Goal: Task Accomplishment & Management: Complete application form

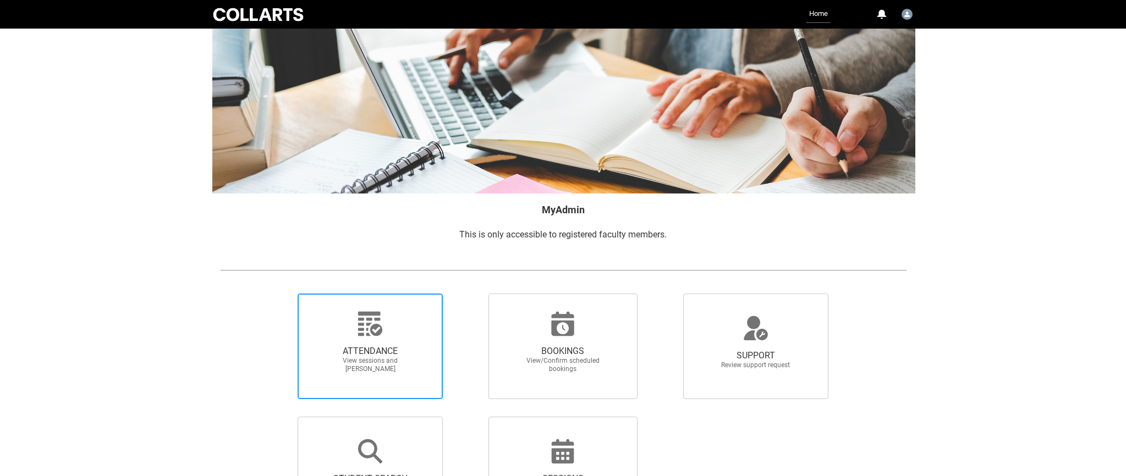
click at [362, 355] on span "ATTENDANCE" at bounding box center [370, 351] width 97 height 11
click at [279, 294] on input "ATTENDANCE View sessions and [PERSON_NAME]" at bounding box center [279, 293] width 1 height 1
radio input "true"
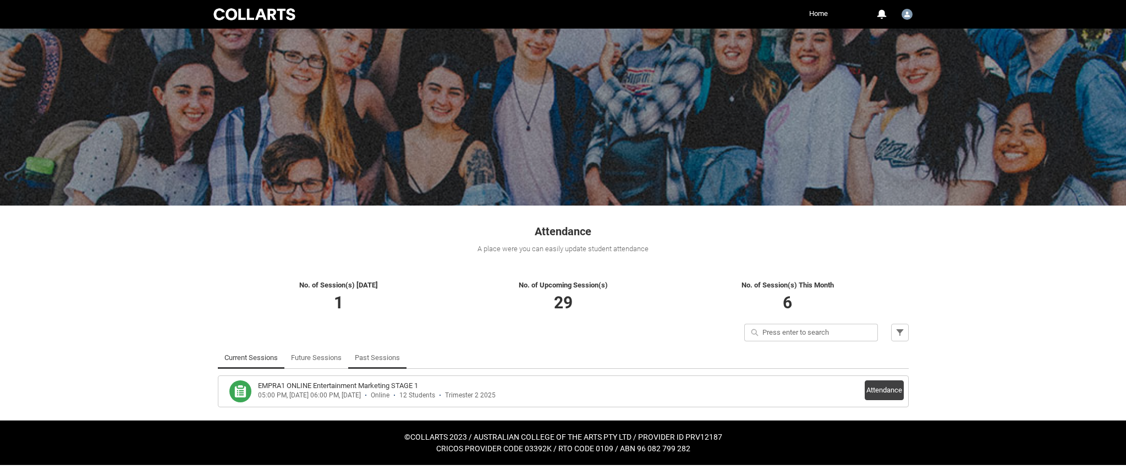
click at [373, 350] on link "Past Sessions" at bounding box center [377, 358] width 45 height 22
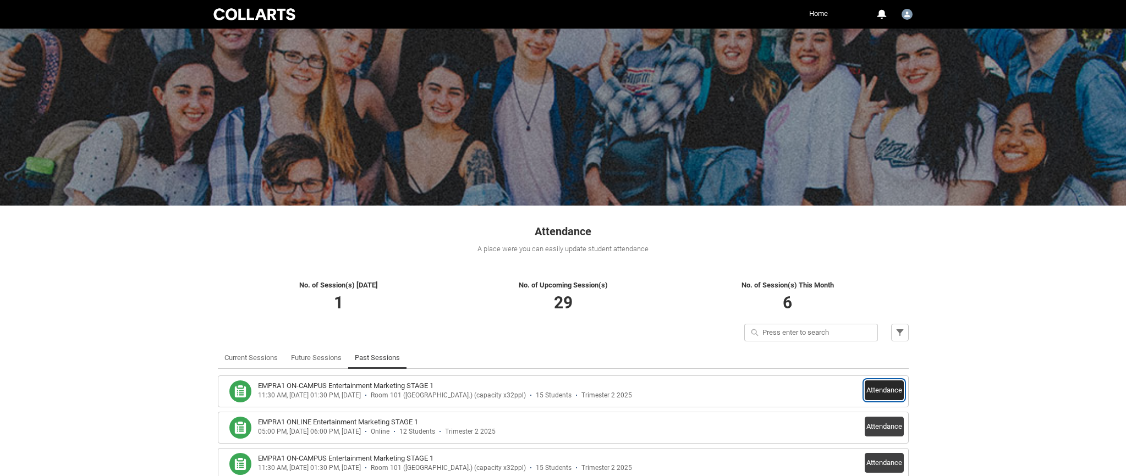
click at [886, 388] on button "Attendance" at bounding box center [884, 391] width 39 height 20
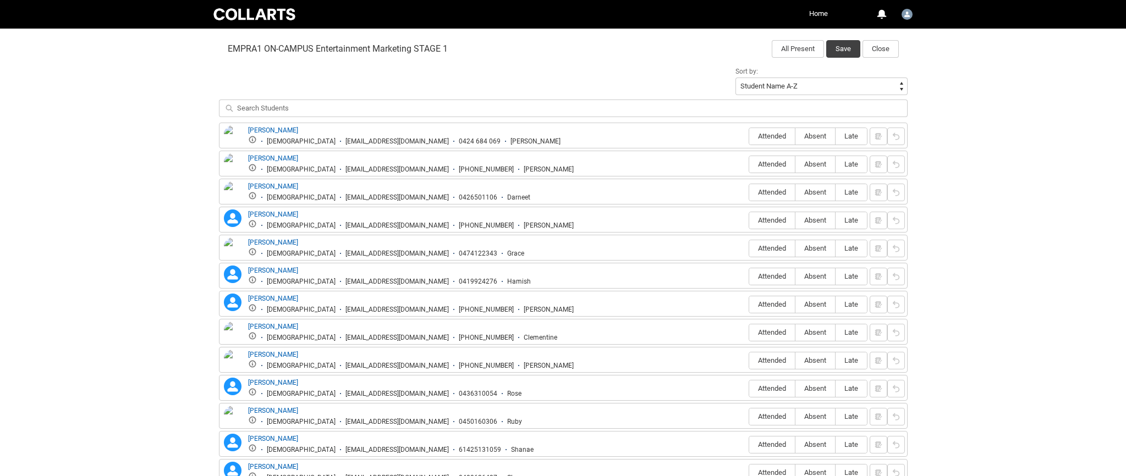
scroll to position [374, 0]
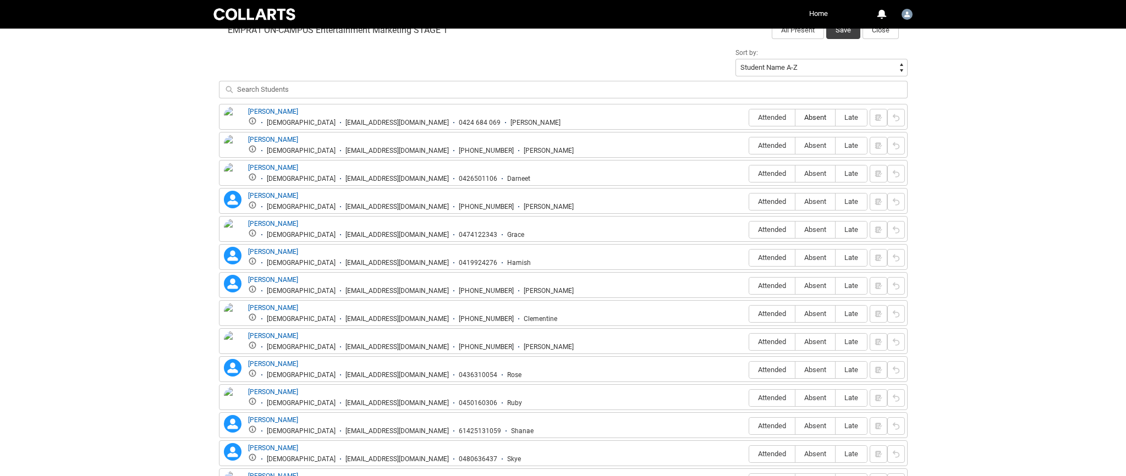
click at [816, 115] on span "Absent" at bounding box center [816, 117] width 40 height 8
click at [796, 117] on input "Absent" at bounding box center [795, 117] width 1 height 1
type lightning-radio-group "Absent"
radio input "true"
click at [778, 145] on span "Attended" at bounding box center [772, 145] width 46 height 8
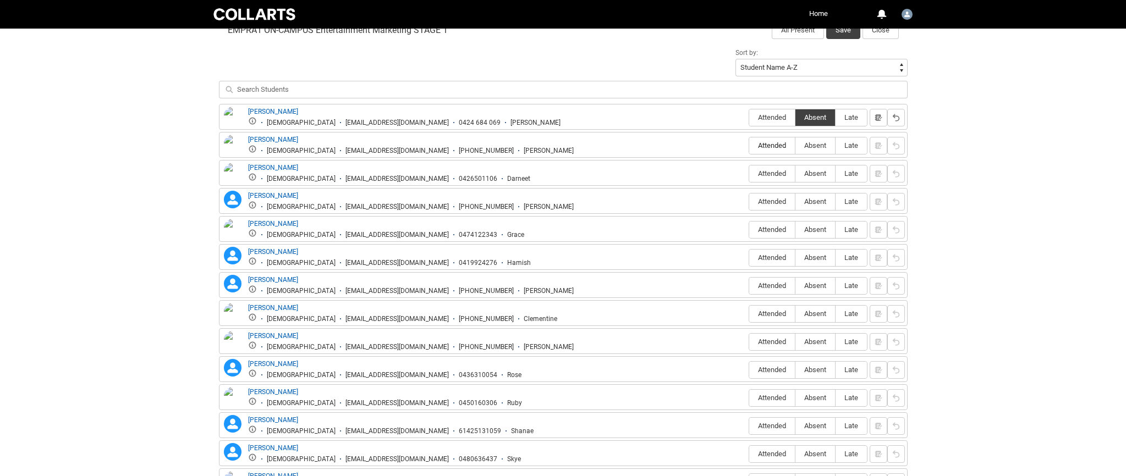
click at [749, 145] on input "Attended" at bounding box center [749, 145] width 1 height 1
type lightning-radio-group "Attended"
radio input "true"
click at [771, 167] on label "Attended" at bounding box center [772, 174] width 46 height 17
click at [749, 173] on input "Attended" at bounding box center [749, 173] width 1 height 1
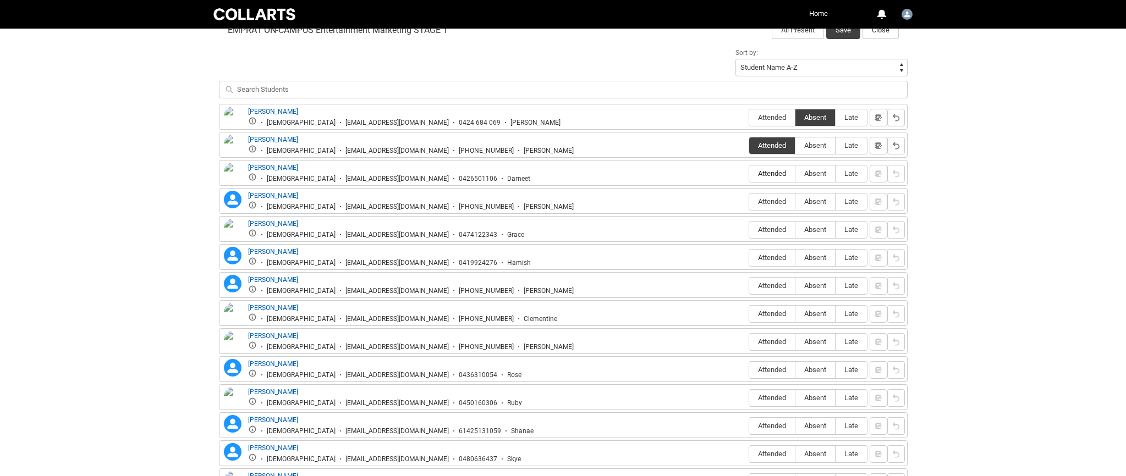
type lightning-radio-group "Attended"
radio input "true"
click at [768, 198] on span "Attended" at bounding box center [772, 202] width 46 height 8
click at [749, 201] on input "Attended" at bounding box center [749, 201] width 1 height 1
type lightning-radio-group "Attended"
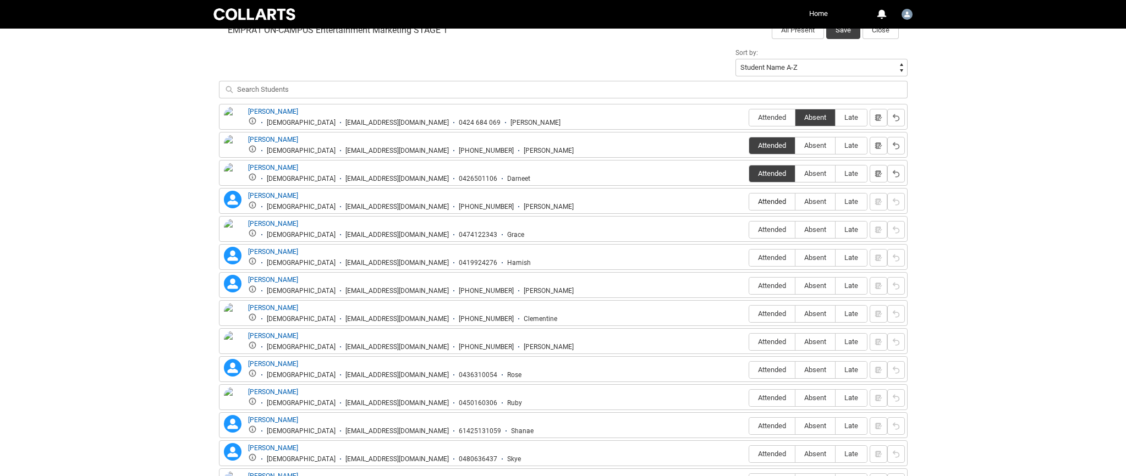
radio input "true"
click at [762, 226] on span "Attended" at bounding box center [772, 230] width 46 height 8
click at [749, 229] on input "Attended" at bounding box center [749, 229] width 1 height 1
type lightning-radio-group "Attended"
radio input "true"
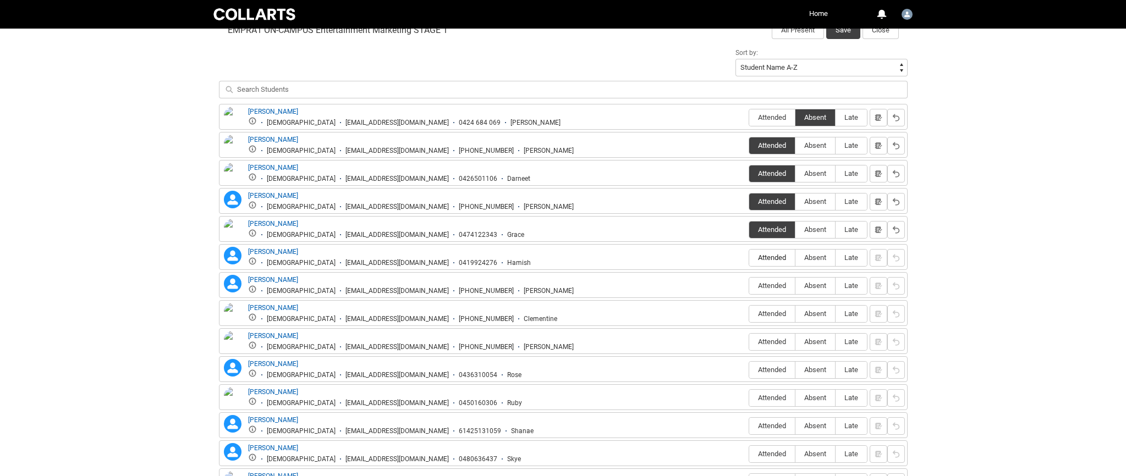
click at [762, 252] on label "Attended" at bounding box center [772, 258] width 46 height 17
click at [749, 257] on input "Attended" at bounding box center [749, 257] width 1 height 1
type lightning-radio-group "Attended"
radio input "true"
click at [821, 284] on span "Absent" at bounding box center [816, 286] width 40 height 8
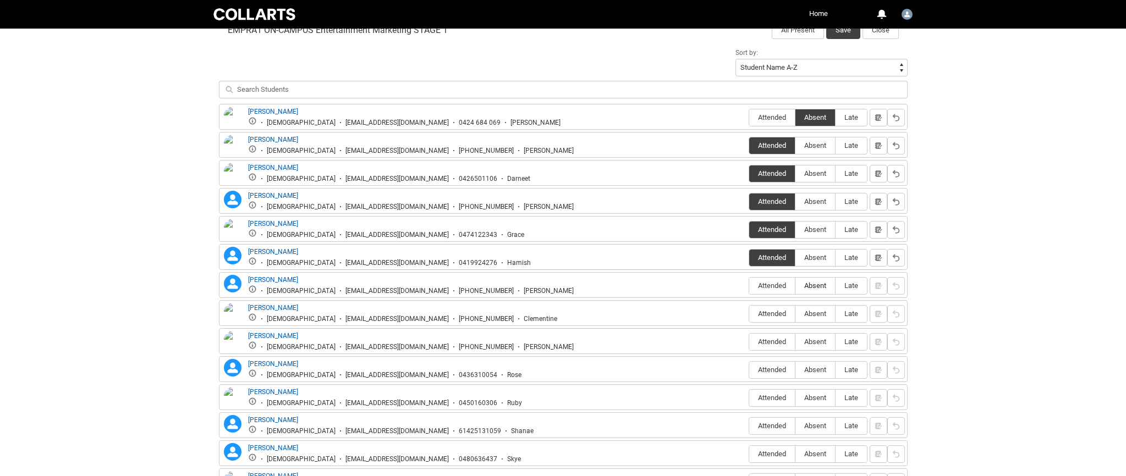
click at [796, 286] on input "Absent" at bounding box center [795, 286] width 1 height 1
type lightning-radio-group "Absent"
radio input "true"
click at [816, 310] on span "Absent" at bounding box center [816, 314] width 40 height 8
click at [796, 314] on input "Absent" at bounding box center [795, 314] width 1 height 1
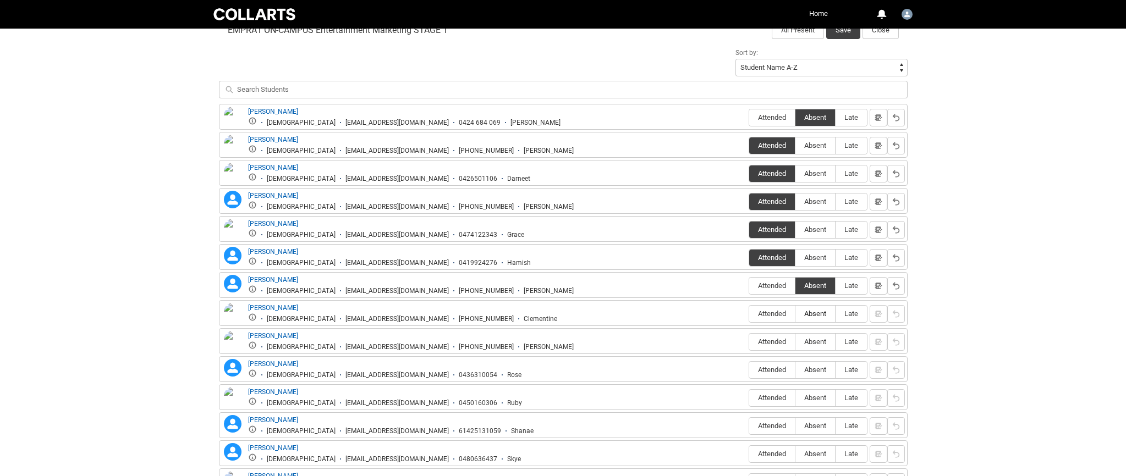
type lightning-radio-group "Absent"
radio input "true"
click at [772, 341] on span "Attended" at bounding box center [772, 342] width 46 height 8
click at [749, 342] on input "Attended" at bounding box center [749, 342] width 1 height 1
type lightning-radio-group "Attended"
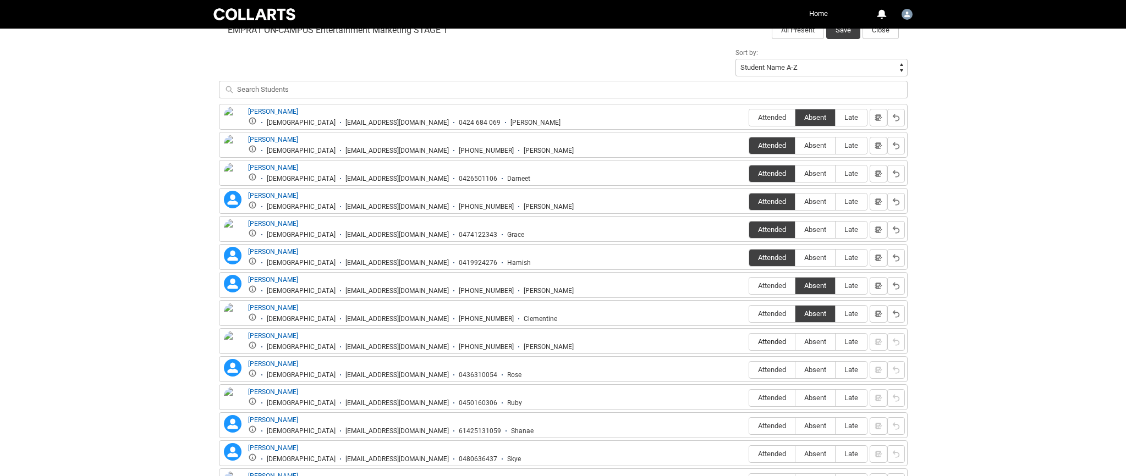
radio input "true"
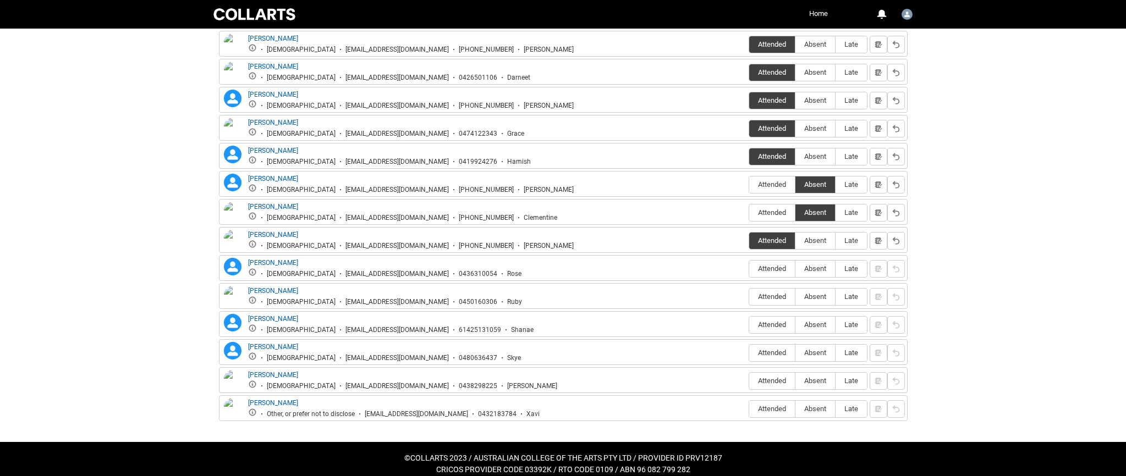
scroll to position [486, 0]
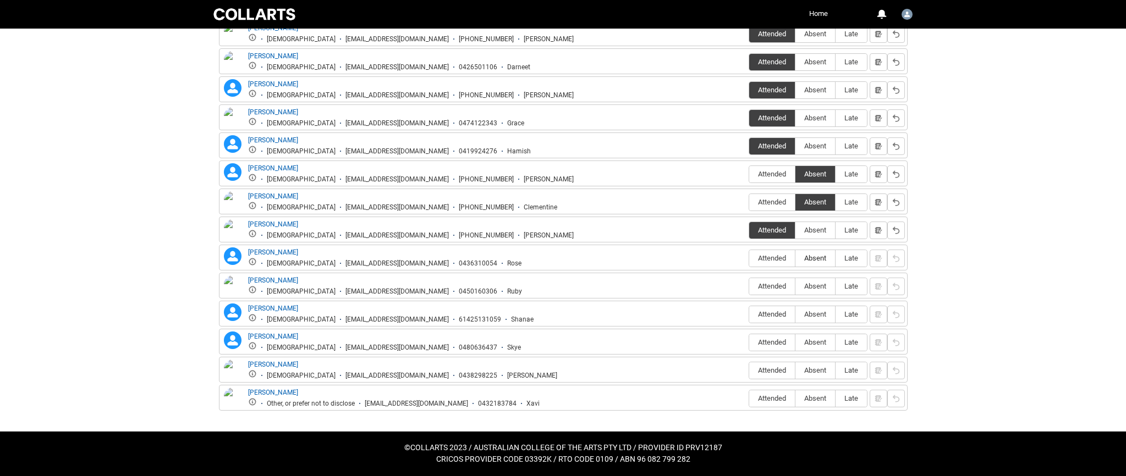
click at [810, 257] on span "Absent" at bounding box center [816, 258] width 40 height 8
click at [796, 258] on input "Absent" at bounding box center [795, 258] width 1 height 1
type lightning-radio-group "Absent"
radio input "true"
click at [772, 289] on span "Attended" at bounding box center [772, 286] width 46 height 8
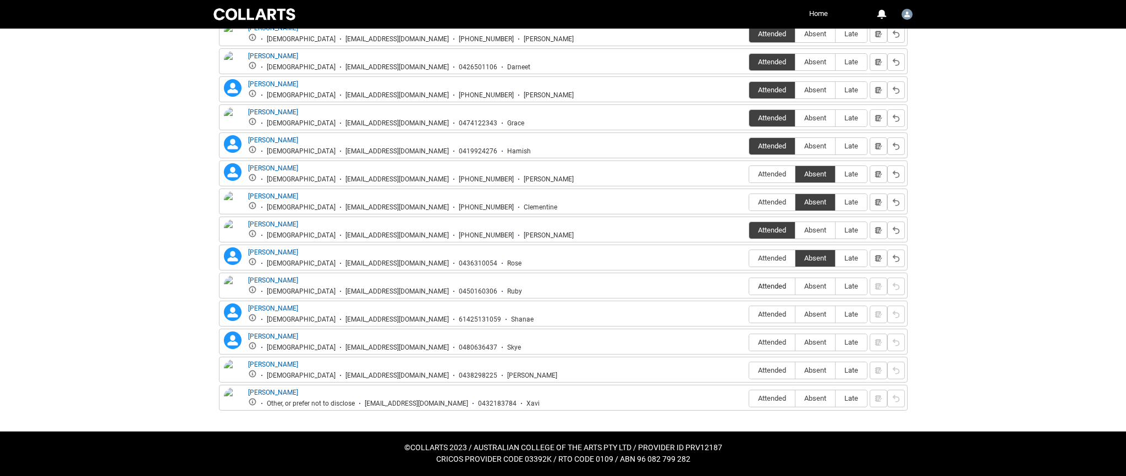
click at [749, 287] on input "Attended" at bounding box center [749, 286] width 1 height 1
type lightning-radio-group "Attended"
radio input "true"
click at [766, 314] on span "Attended" at bounding box center [772, 314] width 46 height 8
click at [749, 314] on input "Attended" at bounding box center [749, 314] width 1 height 1
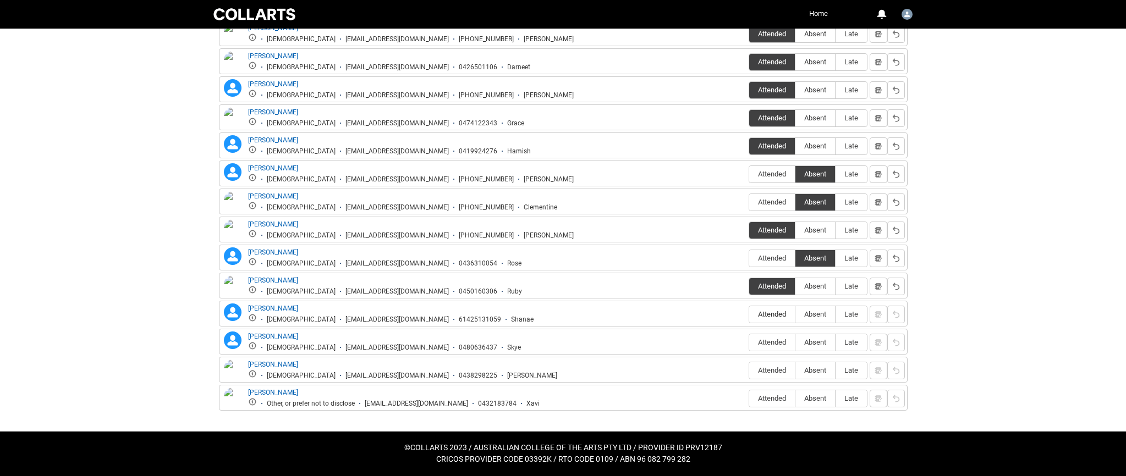
type lightning-radio-group "Attended"
radio input "true"
click at [808, 337] on label "Absent" at bounding box center [816, 342] width 40 height 17
click at [796, 342] on input "Absent" at bounding box center [795, 342] width 1 height 1
type lightning-radio-group "Absent"
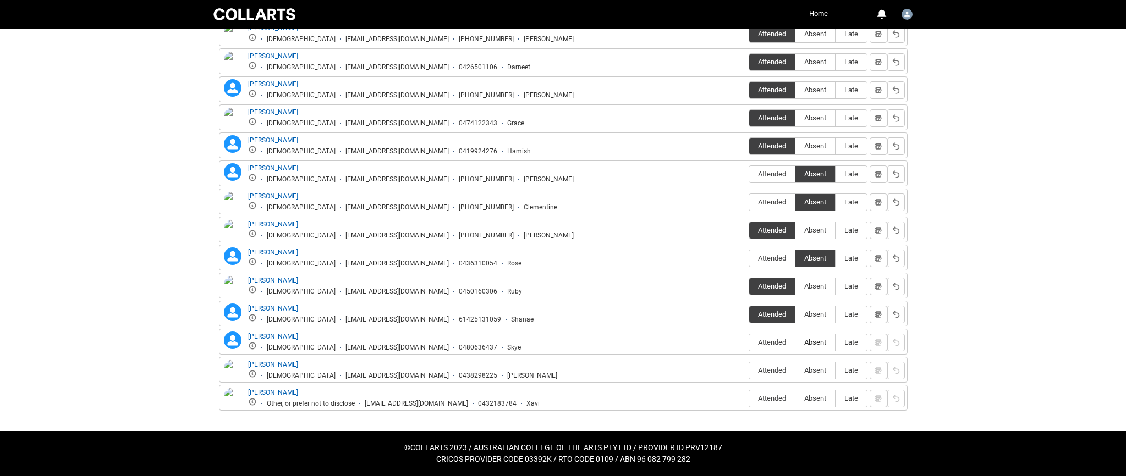
radio input "true"
click at [807, 371] on span "Absent" at bounding box center [816, 370] width 40 height 8
click at [796, 371] on input "Absent" at bounding box center [795, 370] width 1 height 1
type lightning-radio-group "Absent"
radio input "true"
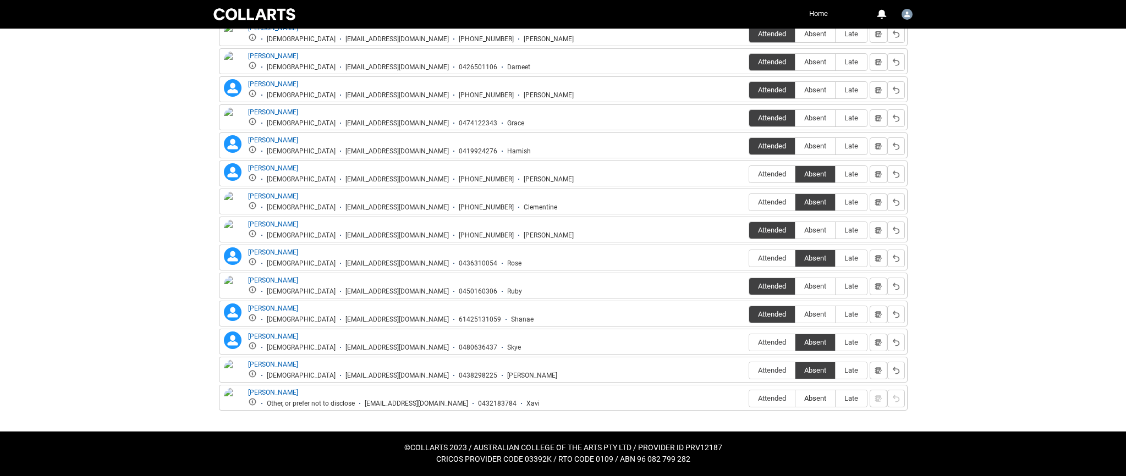
drag, startPoint x: 818, startPoint y: 400, endPoint x: 813, endPoint y: 394, distance: 7.8
click at [818, 399] on span "Absent" at bounding box center [816, 398] width 40 height 8
click at [796, 399] on input "Absent" at bounding box center [795, 398] width 1 height 1
type lightning-radio-group "Absent"
radio input "true"
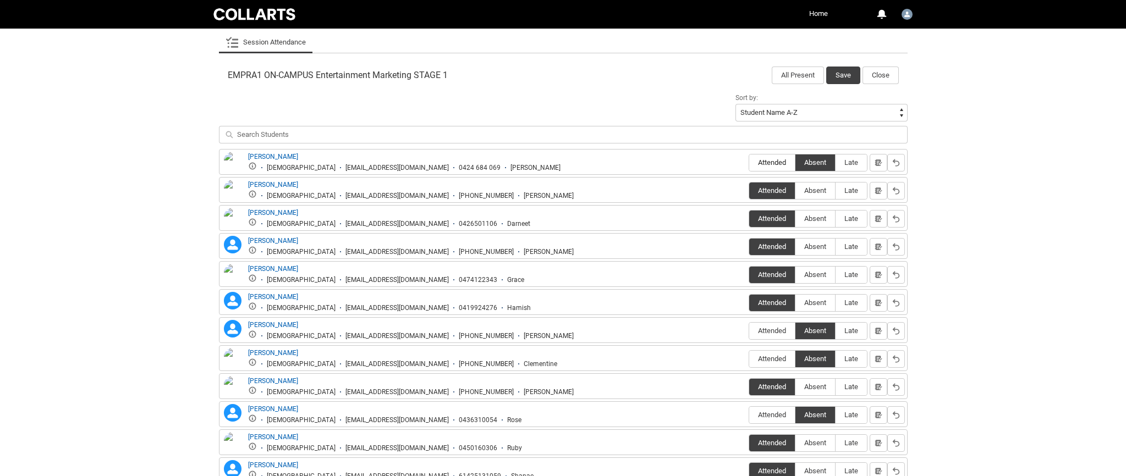
scroll to position [0, 0]
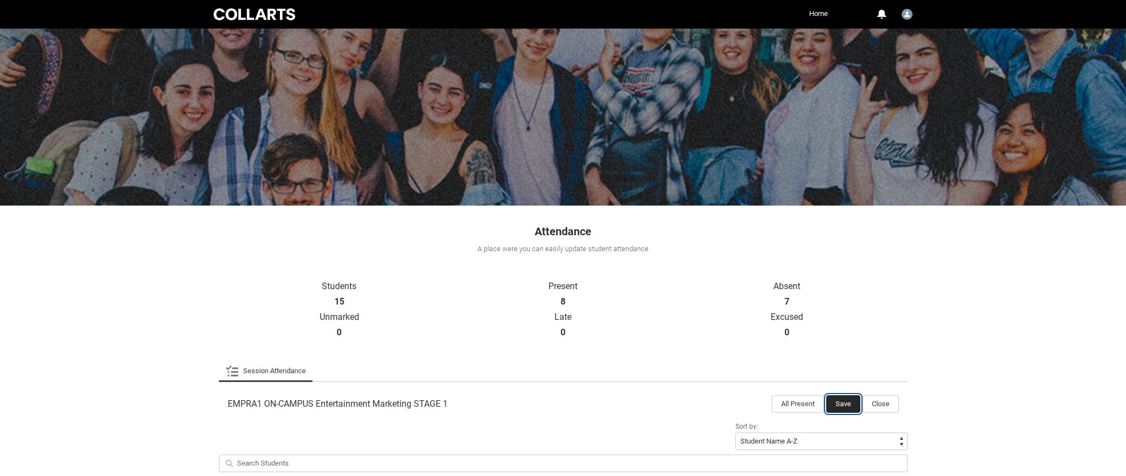
click at [848, 404] on button "Save" at bounding box center [843, 405] width 34 height 18
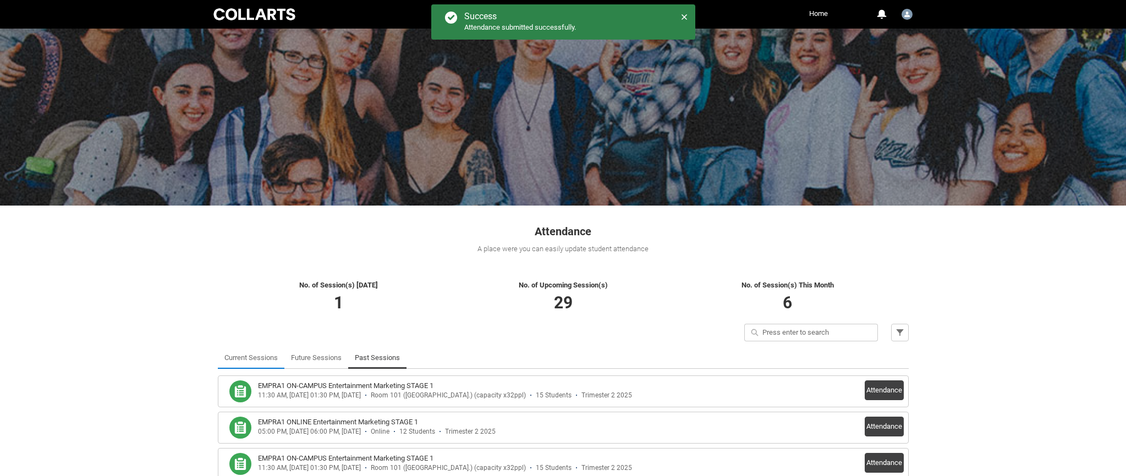
click at [254, 356] on link "Current Sessions" at bounding box center [250, 358] width 53 height 22
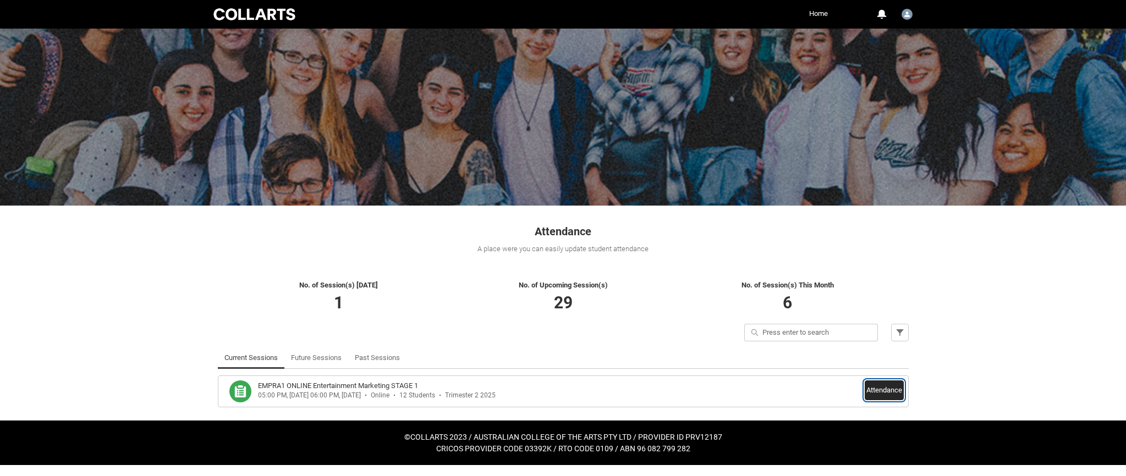
click at [874, 392] on button "Attendance" at bounding box center [884, 391] width 39 height 20
